Goal: Information Seeking & Learning: Learn about a topic

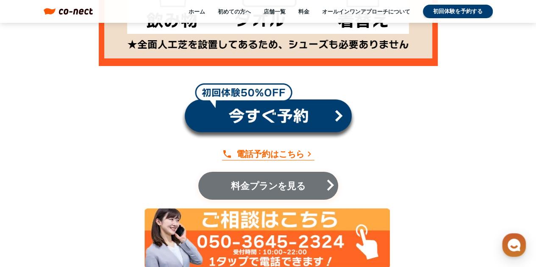
scroll to position [1564, 0]
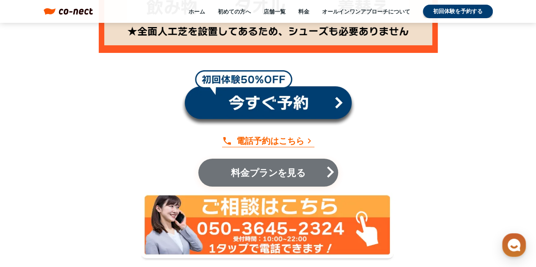
click at [272, 176] on p "料金プランを見る" at bounding box center [268, 172] width 89 height 9
